Goal: Information Seeking & Learning: Find contact information

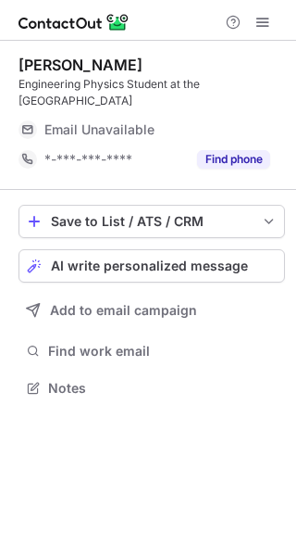
scroll to position [375, 296]
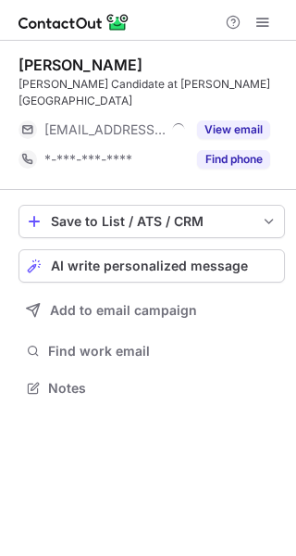
scroll to position [359, 296]
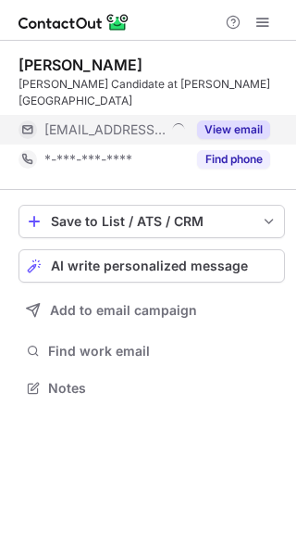
click at [68, 122] on div "***@td.com" at bounding box center [103, 130] width 168 height 30
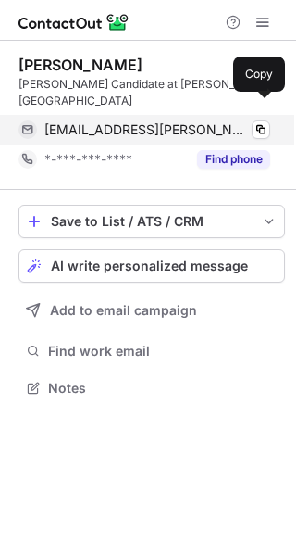
click at [120, 121] on span "rhia.dhindsa@td.com" at bounding box center [147, 129] width 206 height 17
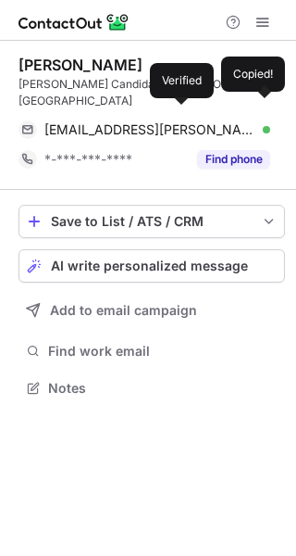
click at [263, 126] on div at bounding box center [266, 129] width 7 height 7
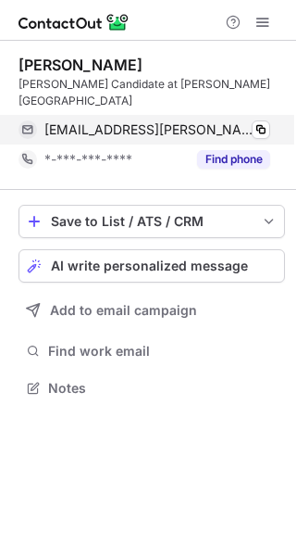
click at [179, 121] on div "rhia.dhindsa@td.com Verified" at bounding box center [157, 129] width 226 height 17
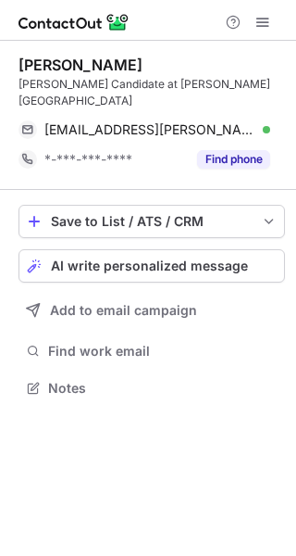
scroll to position [359, 296]
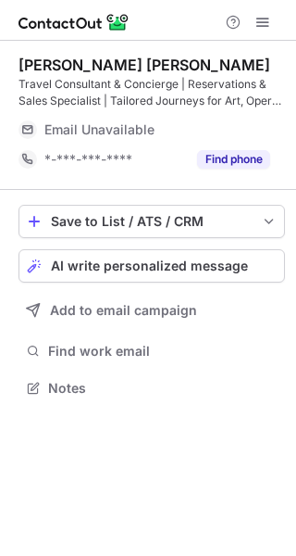
scroll to position [375, 296]
click at [159, 120] on div "Email Unavailable" at bounding box center [157, 130] width 226 height 30
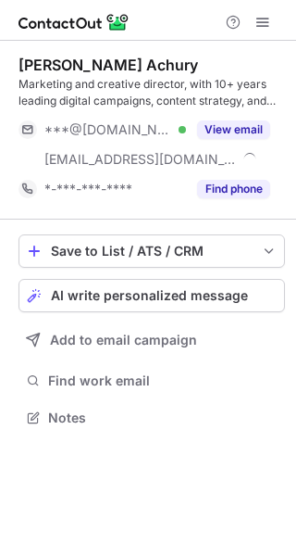
scroll to position [405, 296]
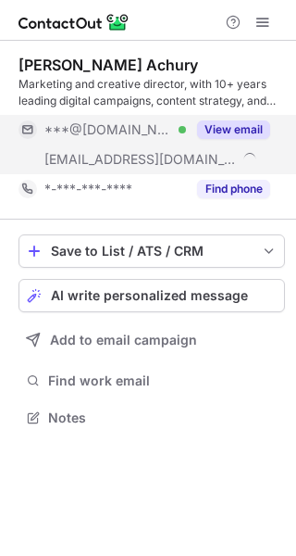
click at [132, 121] on span "***@hotmail.com" at bounding box center [108, 129] width 128 height 17
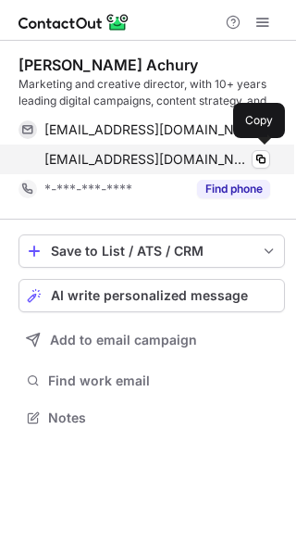
click at [164, 150] on div "cachury@langara.ca Copy" at bounding box center [145, 160] width 252 height 30
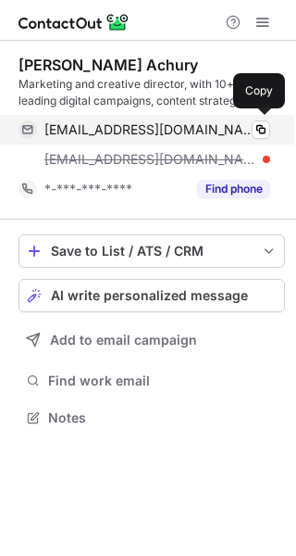
click at [172, 126] on span "camiloandresachury@hotmail.com" at bounding box center [150, 129] width 212 height 17
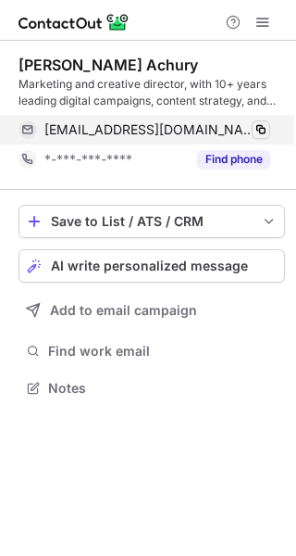
scroll to position [375, 296]
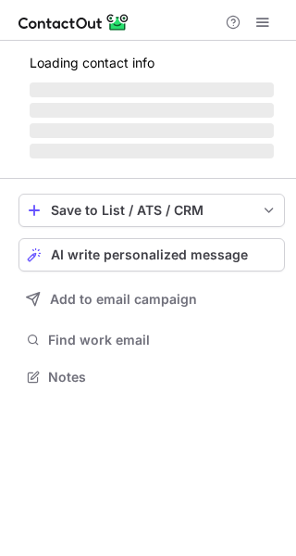
scroll to position [375, 296]
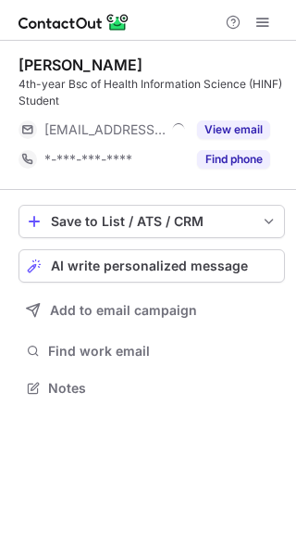
scroll to position [375, 296]
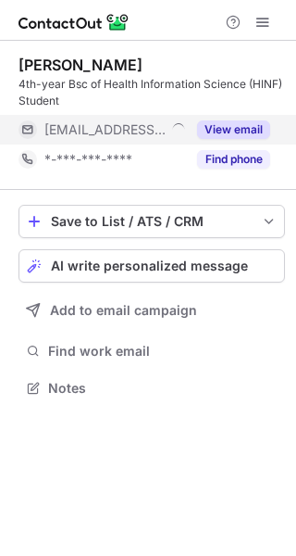
click at [155, 116] on div "***@kidseyes.ca" at bounding box center [103, 130] width 168 height 30
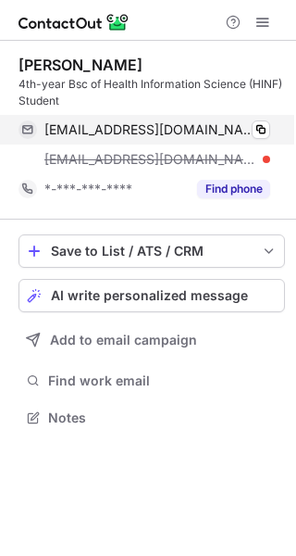
scroll to position [405, 296]
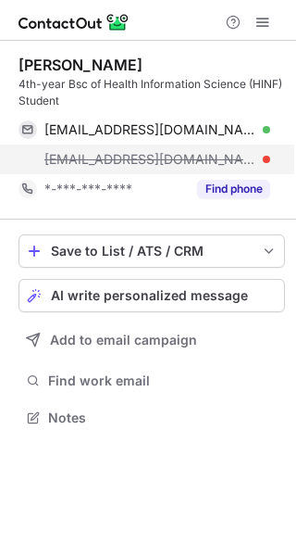
click at [151, 151] on span "melody.hung@kidseyes.ca" at bounding box center [150, 159] width 212 height 17
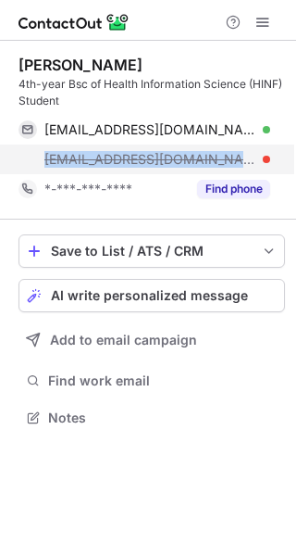
click at [151, 151] on span "melody.hung@kidseyes.ca" at bounding box center [150, 159] width 212 height 17
copy span "melody.hung@kidseyes.ca"
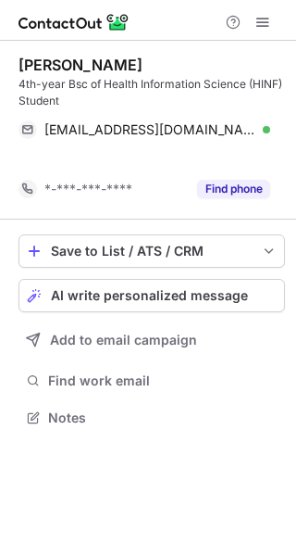
scroll to position [375, 296]
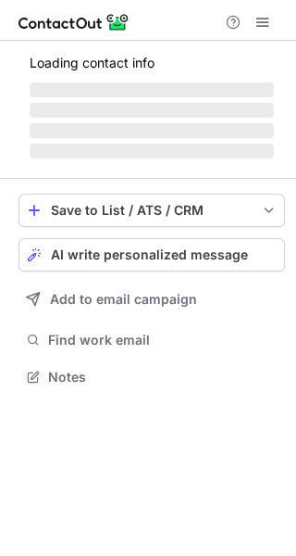
scroll to position [359, 296]
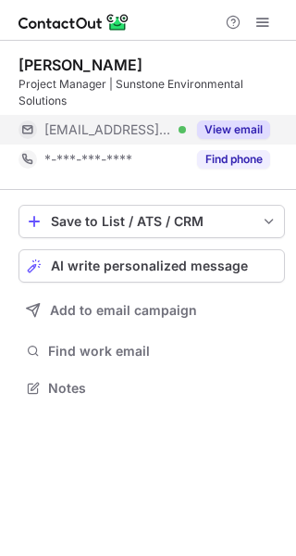
click at [142, 115] on div "***@kinterracapital.com Verified" at bounding box center [103, 130] width 168 height 30
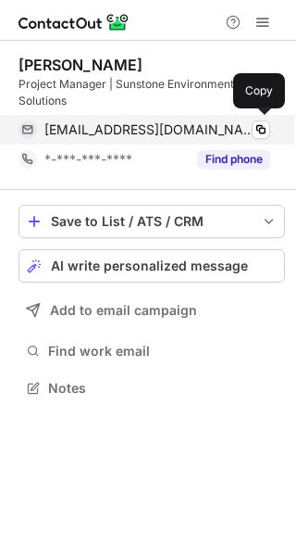
click at [138, 118] on div "gforman@kinterracapital.com Verified Copy" at bounding box center [145, 130] width 252 height 30
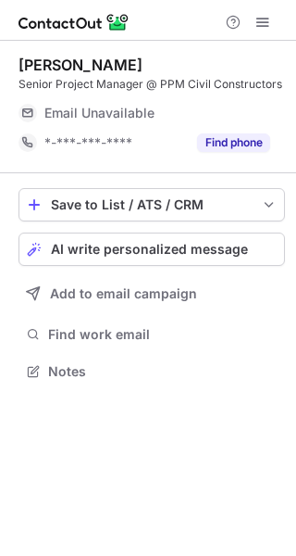
scroll to position [359, 296]
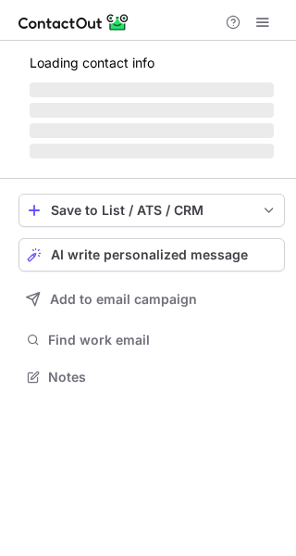
scroll to position [359, 296]
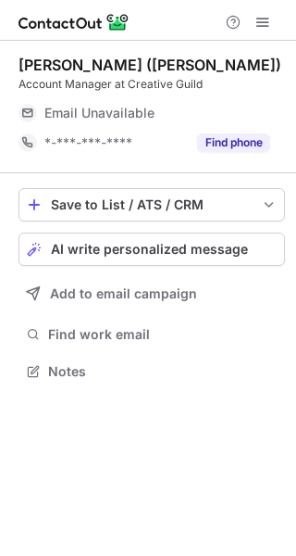
click at [131, 121] on div "Email Unavailable" at bounding box center [157, 113] width 226 height 30
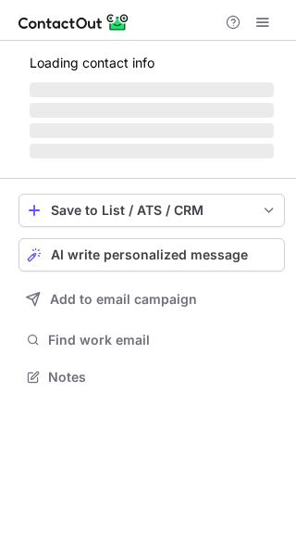
scroll to position [359, 296]
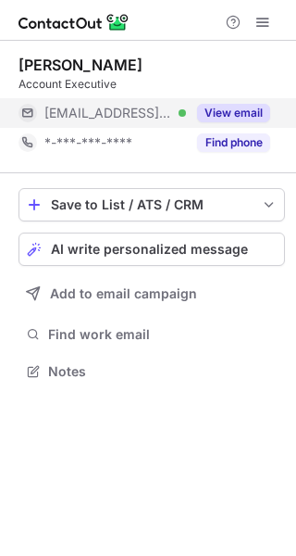
click at [177, 124] on div "***@edflex.com Verified" at bounding box center [103, 113] width 168 height 30
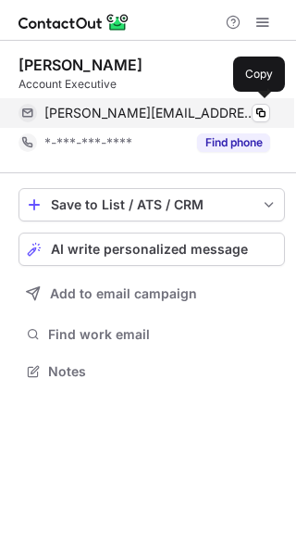
click at [184, 116] on span "matthew.coffey@edflex.com" at bounding box center [150, 113] width 212 height 17
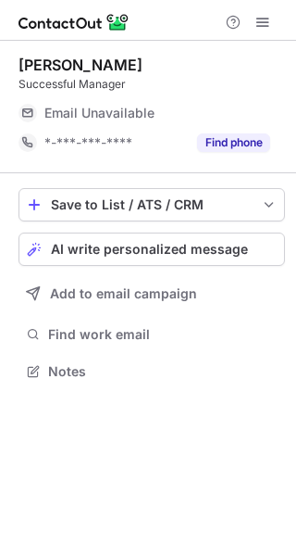
scroll to position [359, 296]
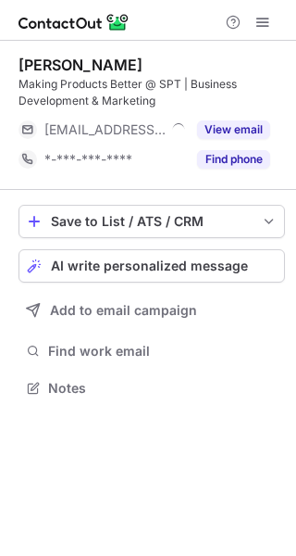
scroll to position [375, 296]
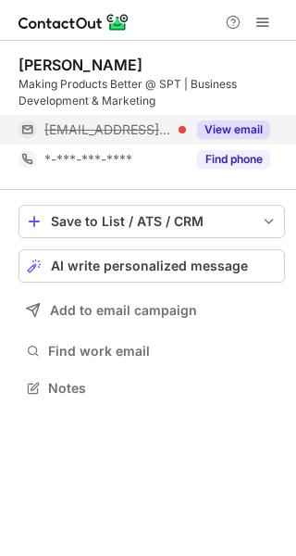
click at [159, 120] on div "[EMAIL_ADDRESS][DOMAIN_NAME]" at bounding box center [103, 130] width 168 height 30
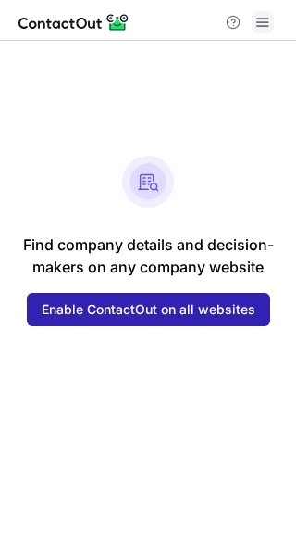
click at [259, 30] on span at bounding box center [263, 22] width 15 height 15
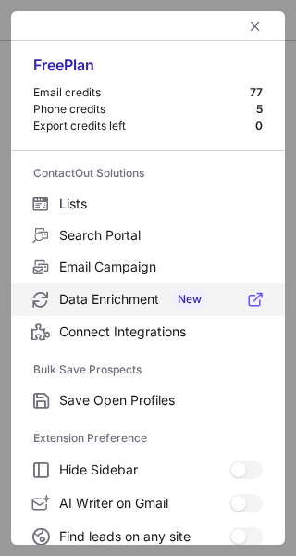
scroll to position [216, 0]
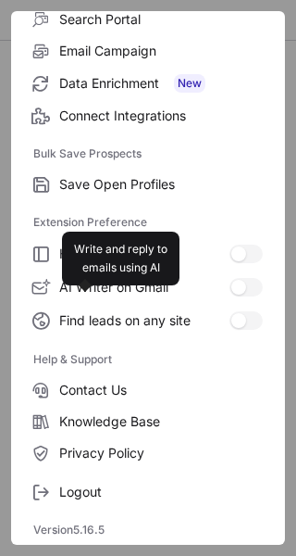
click at [133, 475] on div "Logout" at bounding box center [148, 488] width 274 height 39
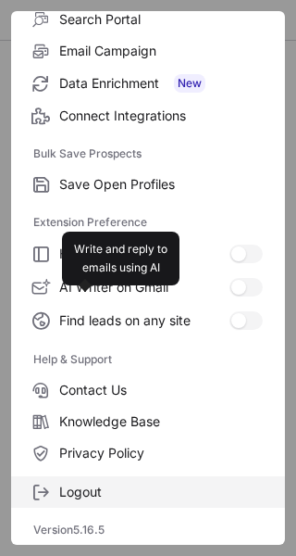
click at [117, 485] on span "Logout" at bounding box center [161, 492] width 204 height 17
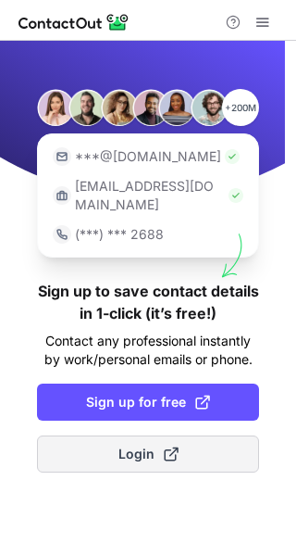
click at [152, 445] on span "Login" at bounding box center [149, 454] width 60 height 19
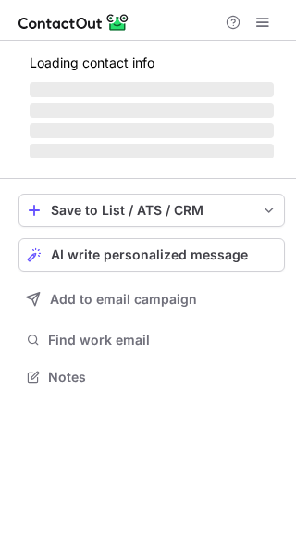
scroll to position [375, 296]
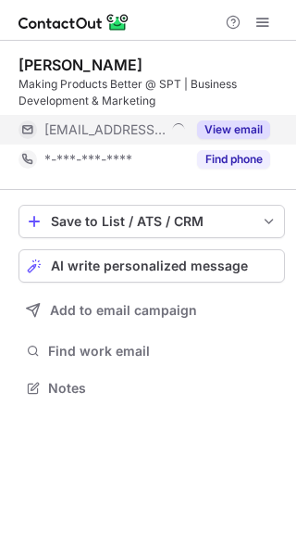
click at [133, 120] on div "***@sportproducttesting.com" at bounding box center [103, 130] width 168 height 30
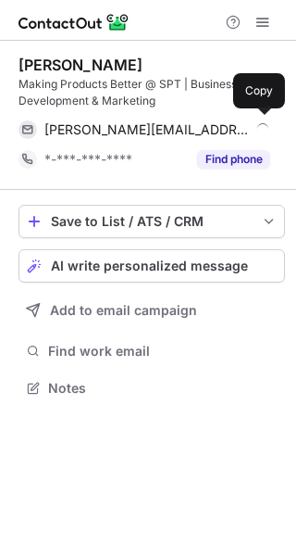
click at [133, 121] on span "prapti@sportproducttesting.com" at bounding box center [147, 129] width 206 height 17
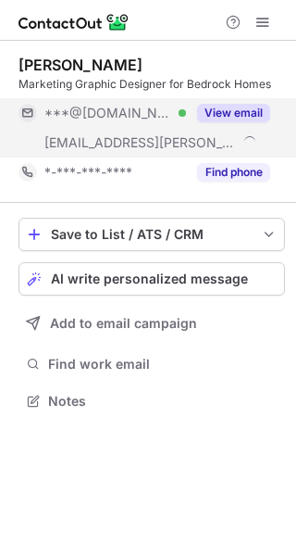
scroll to position [388, 296]
click at [167, 118] on div "***@gmail.com Verified" at bounding box center [115, 113] width 142 height 17
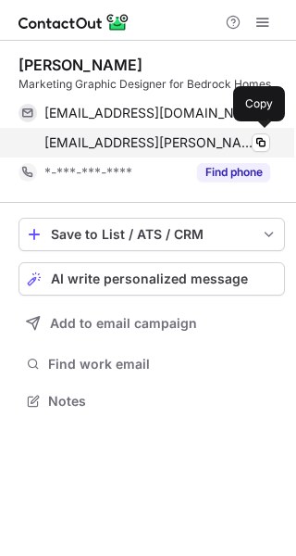
click at [187, 135] on span "mcatacutan@carrington.ca" at bounding box center [150, 142] width 212 height 17
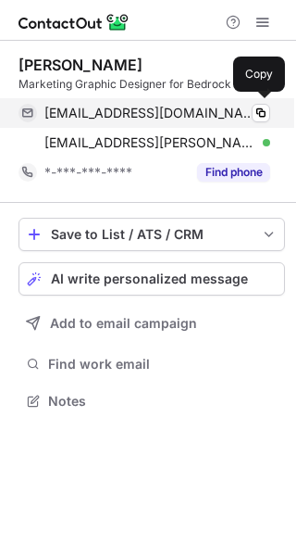
click at [193, 121] on div "macatacutan01@gmail.com Verified Copy" at bounding box center [145, 113] width 252 height 30
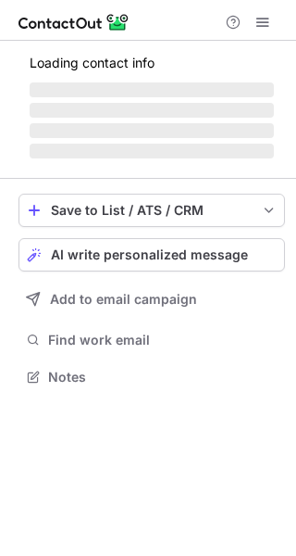
scroll to position [359, 296]
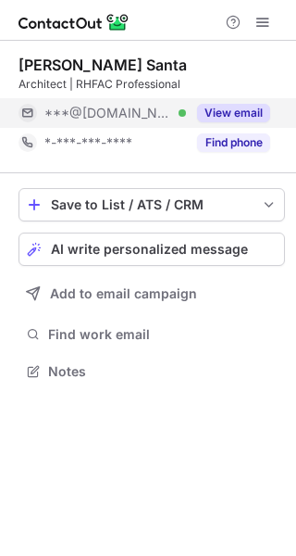
click at [166, 114] on div "***@[DOMAIN_NAME] Verified" at bounding box center [115, 113] width 142 height 17
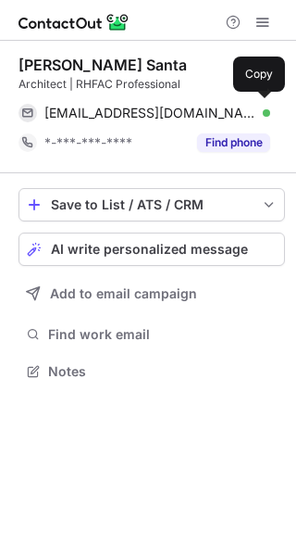
click at [186, 113] on span "[EMAIL_ADDRESS][DOMAIN_NAME]" at bounding box center [150, 113] width 212 height 17
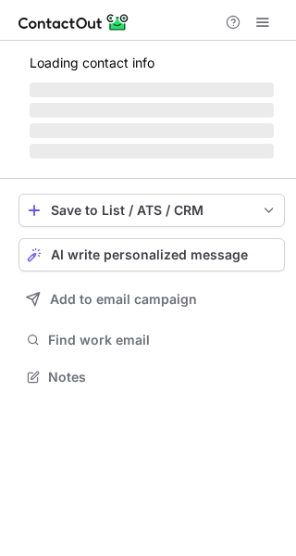
scroll to position [375, 296]
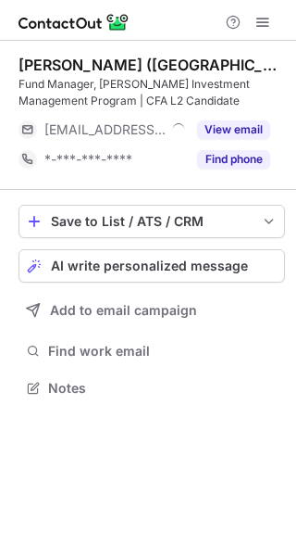
click at [192, 112] on div "Quynh Anh (Quincy) Tran Fund Manager, Van Berkom Investment Management Program …" at bounding box center [152, 115] width 267 height 119
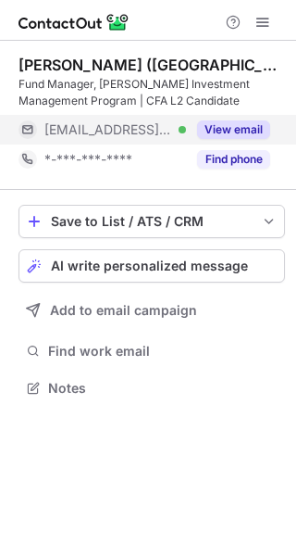
click at [185, 120] on div "***@globalalphacapital.com Verified" at bounding box center [103, 130] width 168 height 30
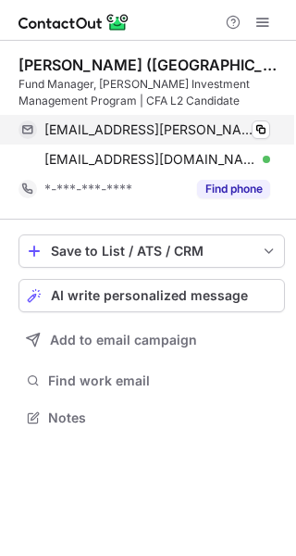
scroll to position [405, 296]
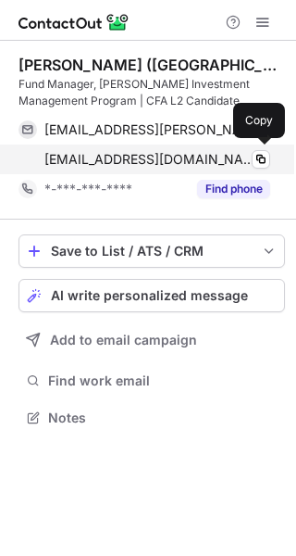
click at [163, 164] on span "qtran@globalalphacapital.com" at bounding box center [150, 159] width 212 height 17
click at [148, 160] on span "qtran@globalalphacapital.com" at bounding box center [150, 159] width 212 height 17
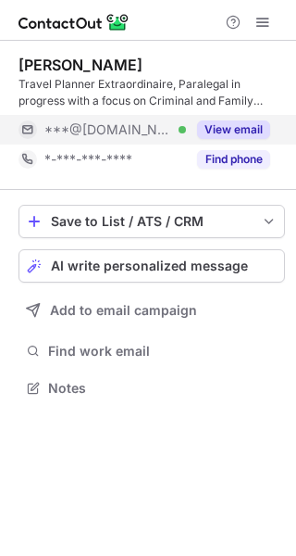
scroll to position [375, 296]
click at [144, 115] on div "***@hotmail.com Verified" at bounding box center [103, 130] width 168 height 30
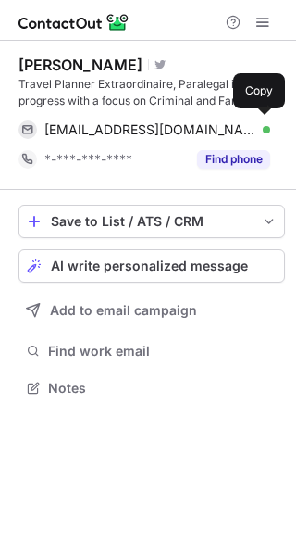
click at [166, 120] on div "wyatts-warriors@hotmail.com Verified Copy" at bounding box center [145, 130] width 252 height 30
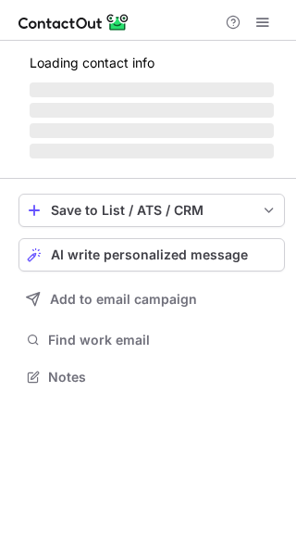
scroll to position [359, 296]
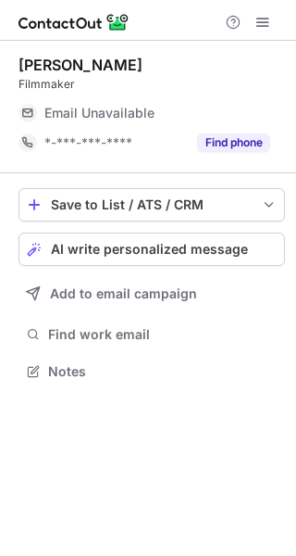
scroll to position [359, 296]
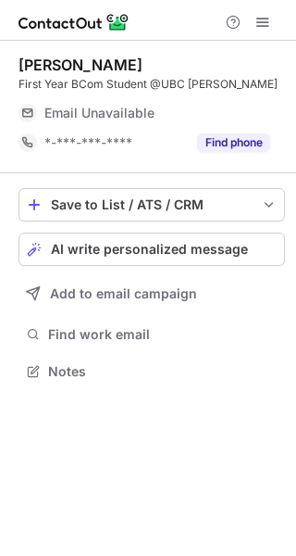
scroll to position [359, 296]
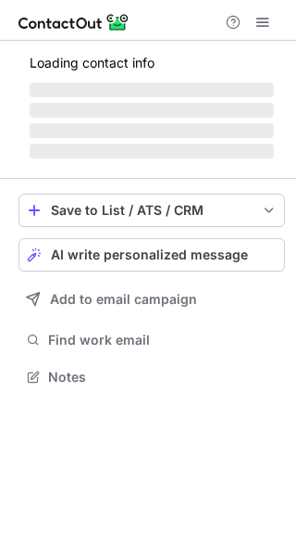
scroll to position [375, 296]
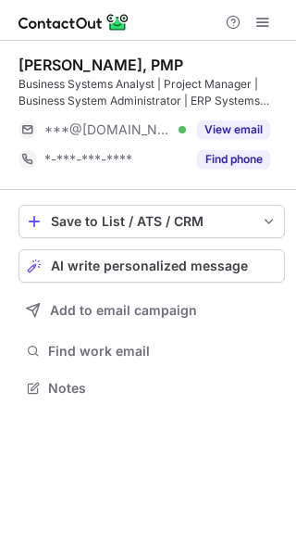
click at [129, 110] on div "[PERSON_NAME], PMP Business Systems Analyst | Project Manager | Business System…" at bounding box center [152, 115] width 267 height 119
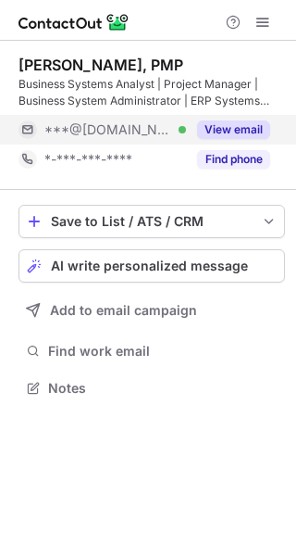
click at [120, 136] on span "***@gmail.com" at bounding box center [108, 129] width 128 height 17
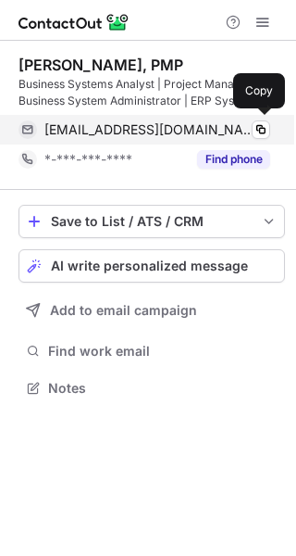
click at [140, 133] on span "desmondzkx@gmail.com" at bounding box center [150, 129] width 212 height 17
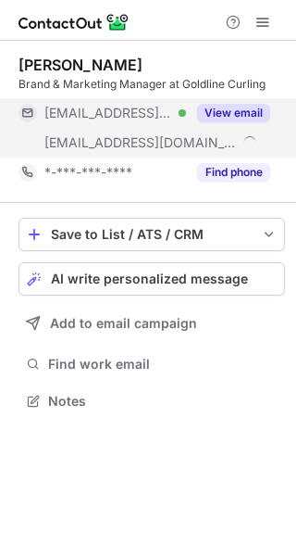
scroll to position [388, 296]
click at [133, 120] on div "***@live.ca Verified" at bounding box center [115, 113] width 142 height 17
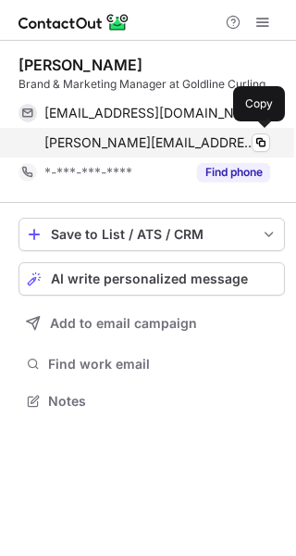
click at [170, 145] on span "sam@goldlinecurling.com" at bounding box center [150, 142] width 212 height 17
click at [112, 145] on span "sam@goldlinecurling.com" at bounding box center [150, 142] width 212 height 17
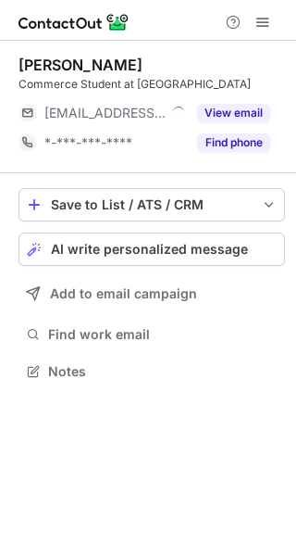
scroll to position [359, 296]
click at [134, 120] on span "***@earlandpartners.com" at bounding box center [104, 113] width 121 height 17
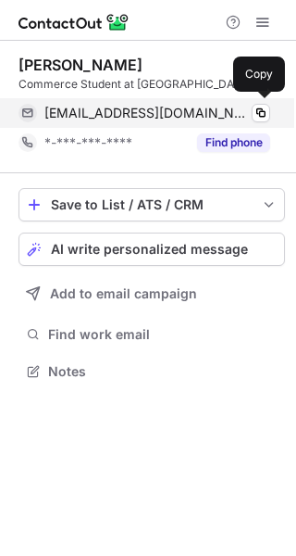
click at [157, 110] on span "jadon@earlandpartners.com" at bounding box center [147, 113] width 206 height 17
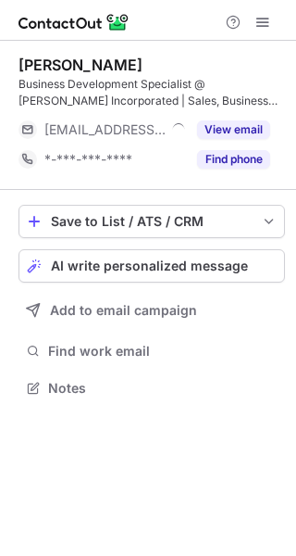
scroll to position [375, 296]
click at [149, 123] on span "[EMAIL_ADDRESS][DOMAIN_NAME]" at bounding box center [108, 129] width 128 height 17
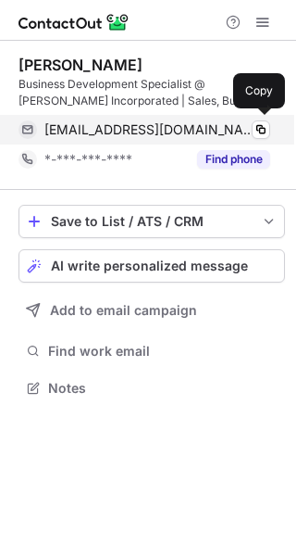
click at [150, 123] on span "[EMAIL_ADDRESS][DOMAIN_NAME]" at bounding box center [150, 129] width 212 height 17
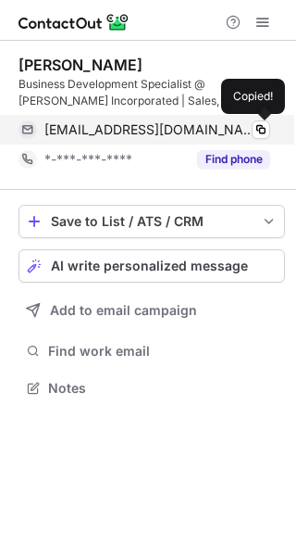
click at [150, 123] on span "[EMAIL_ADDRESS][DOMAIN_NAME]" at bounding box center [150, 129] width 212 height 17
